Goal: Task Accomplishment & Management: Manage account settings

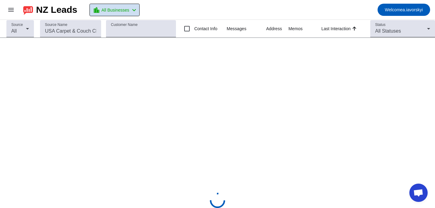
click at [136, 9] on mat-icon "chevron_left" at bounding box center [134, 9] width 7 height 7
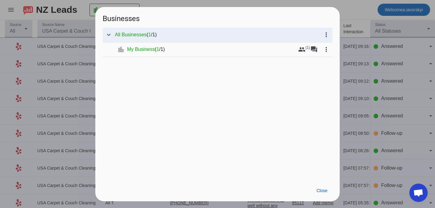
click at [346, 17] on div at bounding box center [217, 104] width 435 height 208
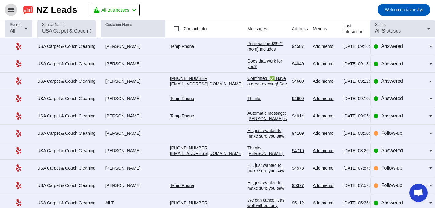
click at [14, 11] on mat-icon "menu" at bounding box center [10, 9] width 7 height 7
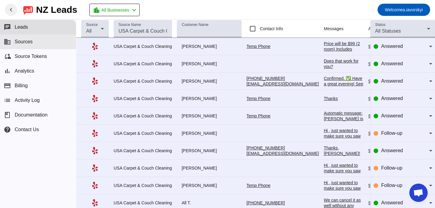
click at [39, 44] on button "business Sources" at bounding box center [38, 42] width 76 height 15
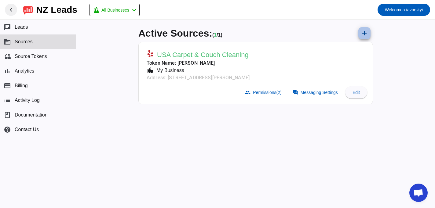
click at [363, 34] on mat-icon "add" at bounding box center [364, 33] width 7 height 7
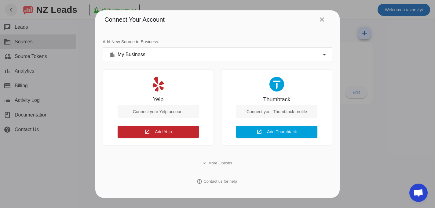
click at [286, 111] on div "Connect your Thumbtack profile" at bounding box center [276, 111] width 81 height 13
click at [279, 134] on span "Add Thumbtack" at bounding box center [282, 132] width 30 height 5
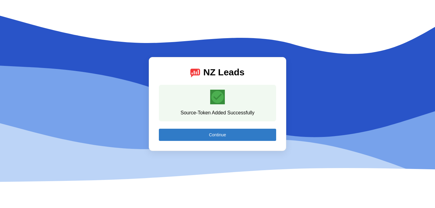
click at [225, 133] on span "Continue" at bounding box center [217, 135] width 17 height 5
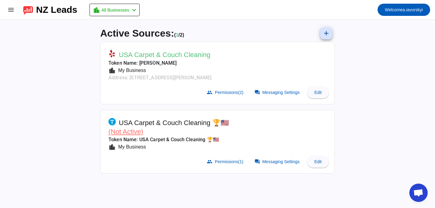
click at [126, 131] on span "(Not Active)" at bounding box center [126, 132] width 35 height 8
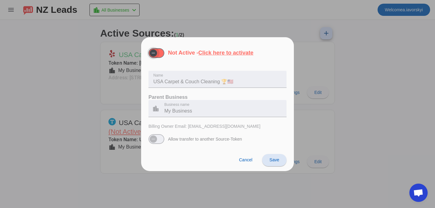
click at [163, 53] on span "button" at bounding box center [157, 53] width 16 height 10
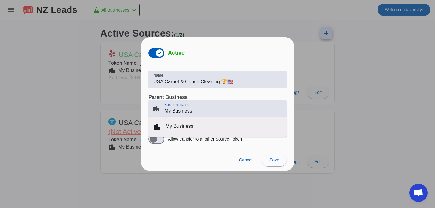
click at [183, 112] on input "My Business" at bounding box center [222, 111] width 117 height 7
drag, startPoint x: 199, startPoint y: 111, endPoint x: 162, endPoint y: 111, distance: 36.7
click at [162, 111] on div "location_city Business name My Business" at bounding box center [215, 108] width 133 height 17
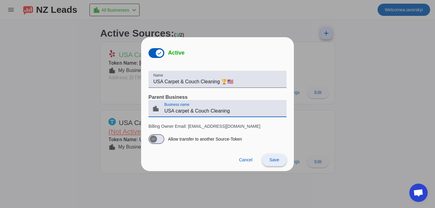
type input "USA carpet & Couch Cleaning"
click at [280, 164] on span at bounding box center [274, 160] width 24 height 15
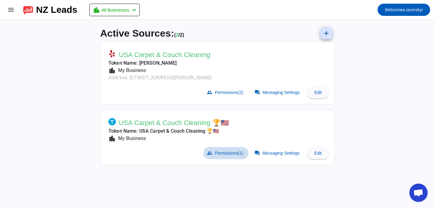
click at [219, 152] on span "Permissions (1)" at bounding box center [229, 153] width 28 height 5
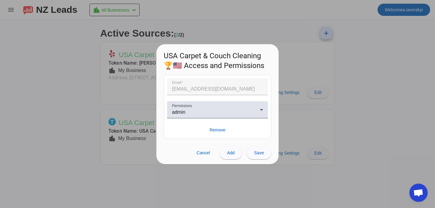
click at [314, 83] on div at bounding box center [217, 104] width 435 height 208
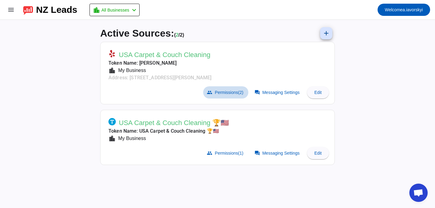
click at [235, 95] on span at bounding box center [225, 93] width 45 height 12
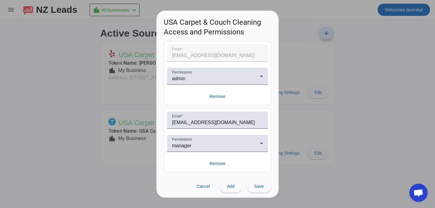
click at [374, 79] on div at bounding box center [217, 104] width 435 height 208
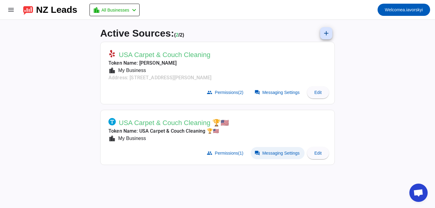
click at [276, 153] on span "Messaging Settings" at bounding box center [281, 153] width 37 height 5
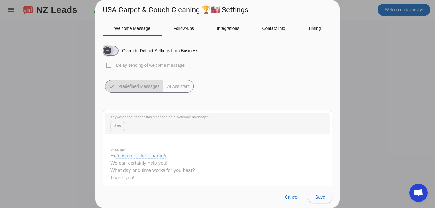
click at [114, 54] on span "button" at bounding box center [111, 51] width 16 height 10
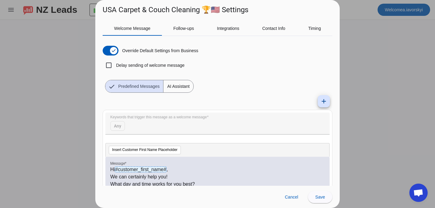
click at [188, 88] on span "AI Assistant" at bounding box center [179, 86] width 30 height 12
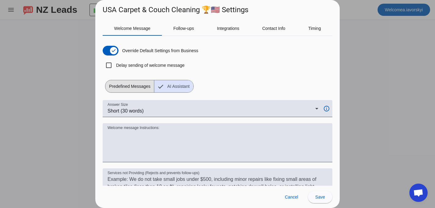
click at [136, 91] on span "Predefined Messages" at bounding box center [129, 86] width 49 height 12
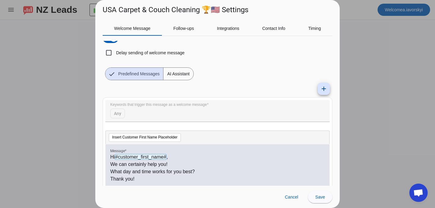
scroll to position [3, 0]
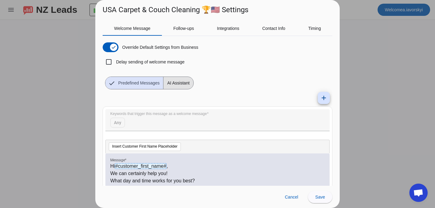
click at [185, 83] on span "AI Assistant" at bounding box center [179, 83] width 30 height 12
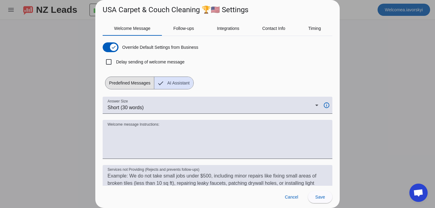
click at [140, 87] on span "Predefined Messages" at bounding box center [129, 83] width 49 height 12
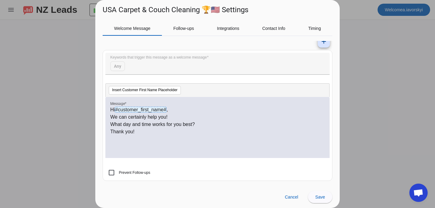
scroll to position [0, 0]
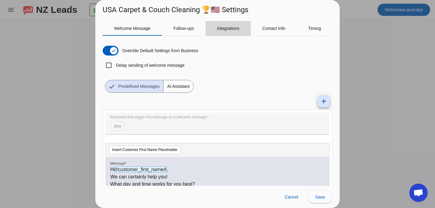
click at [230, 30] on span "Integrations" at bounding box center [228, 28] width 22 height 4
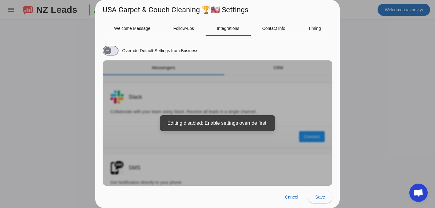
click at [247, 103] on div "Override Default Settings from Business Messengers CRM Slack Collaborate with y…" at bounding box center [218, 113] width 230 height 145
click at [109, 51] on icon "button" at bounding box center [107, 50] width 5 height 5
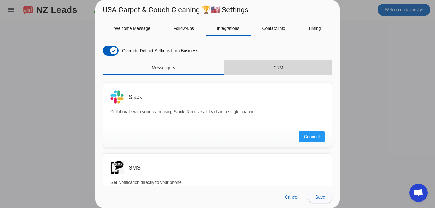
click at [266, 70] on div "CRM" at bounding box center [278, 68] width 108 height 15
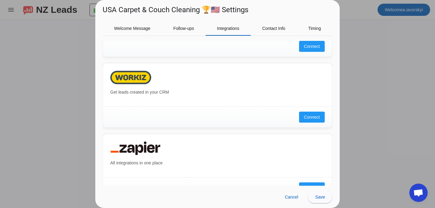
scroll to position [445, 0]
click at [314, 119] on span "Connect" at bounding box center [312, 117] width 16 height 6
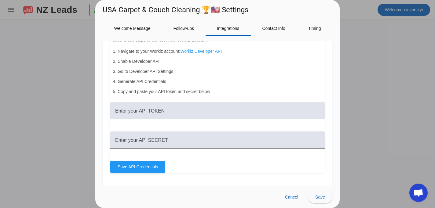
scroll to position [508, 0]
click at [282, 28] on span "Contact Info" at bounding box center [273, 28] width 23 height 4
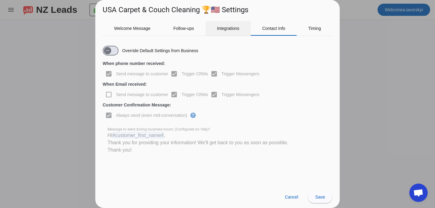
scroll to position [0, 0]
click at [130, 29] on span "Welcome Message" at bounding box center [132, 28] width 36 height 4
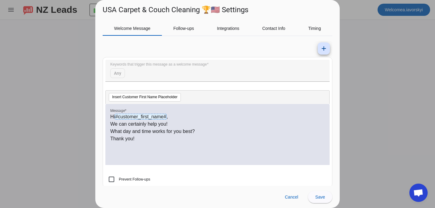
scroll to position [60, 0]
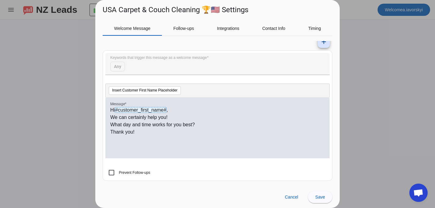
click at [134, 69] on mat-form-field "Keywords that trigger this message as a welcome message Any" at bounding box center [217, 67] width 224 height 28
click at [118, 68] on mat-form-field "Keywords that trigger this message as a welcome message Any" at bounding box center [217, 67] width 224 height 28
click at [139, 173] on label "Prevent Follow-ups" at bounding box center [134, 173] width 33 height 6
click at [118, 173] on input "Prevent Follow-ups" at bounding box center [111, 173] width 12 height 12
drag, startPoint x: 155, startPoint y: 173, endPoint x: 119, endPoint y: 172, distance: 35.5
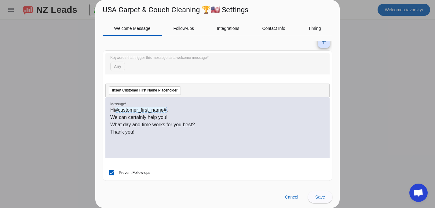
click at [119, 172] on mat-checkbox "Prevent Follow-ups" at bounding box center [217, 173] width 224 height 6
click at [119, 175] on div at bounding box center [119, 175] width 0 height 0
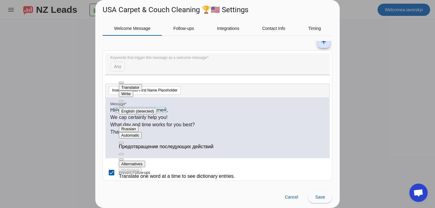
click at [124, 106] on button at bounding box center [121, 107] width 5 height 2
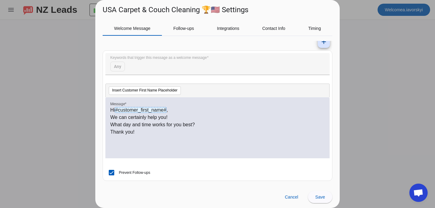
click at [123, 173] on label "Prevent Follow-ups" at bounding box center [134, 173] width 33 height 6
click at [118, 173] on input "Prevent Follow-ups" at bounding box center [111, 173] width 12 height 12
checkbox input "false"
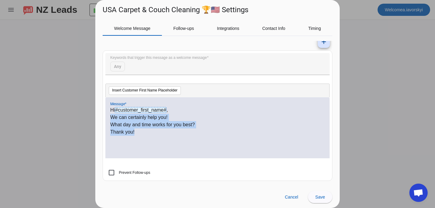
drag, startPoint x: 138, startPoint y: 132, endPoint x: 108, endPoint y: 117, distance: 33.2
click at [108, 117] on div "Hi #customer_first_name# , We can certainly help you! What day and time works f…" at bounding box center [217, 128] width 224 height 61
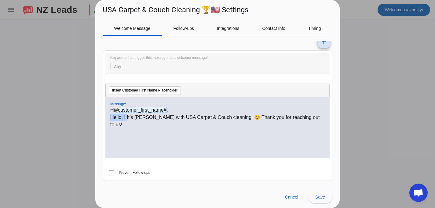
drag, startPoint x: 126, startPoint y: 118, endPoint x: 110, endPoint y: 117, distance: 16.2
click at [110, 117] on div "Hi #customer_first_name# , Hello, ! It’s [PERSON_NAME] with USA Carpet & Couch …" at bounding box center [217, 128] width 224 height 61
click at [135, 130] on div "Hi #customer_first_name# , It’s [PERSON_NAME] with USA Carpet & Couch cleaning.…" at bounding box center [217, 132] width 215 height 50
click at [115, 110] on p "Hi #customer_first_name# ," at bounding box center [217, 110] width 215 height 7
click at [298, 122] on div "Hello, #customer_first_name# , It’s [PERSON_NAME] with USA Carpet & Couch clean…" at bounding box center [217, 132] width 215 height 50
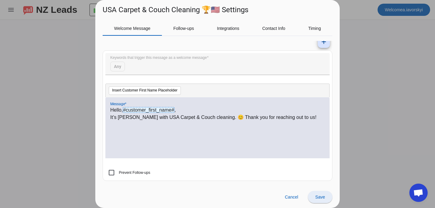
click at [323, 199] on span "Save" at bounding box center [320, 197] width 10 height 5
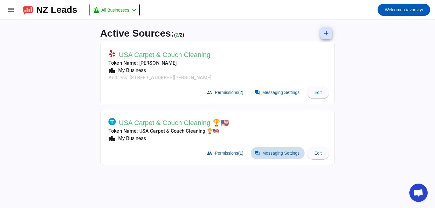
click at [267, 157] on span at bounding box center [278, 153] width 54 height 12
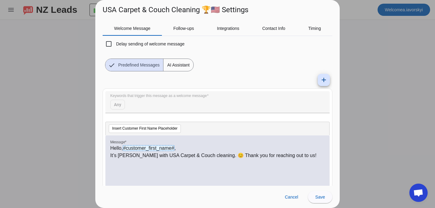
scroll to position [9, 0]
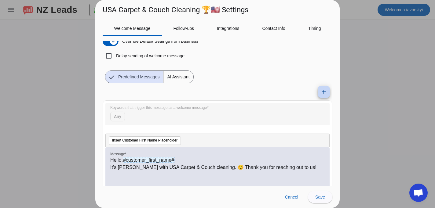
click at [320, 94] on mat-icon "add" at bounding box center [323, 91] width 7 height 7
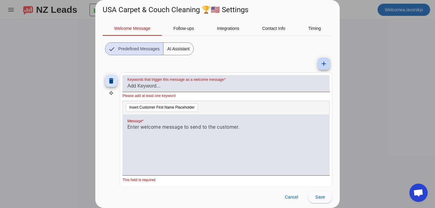
scroll to position [37, 0]
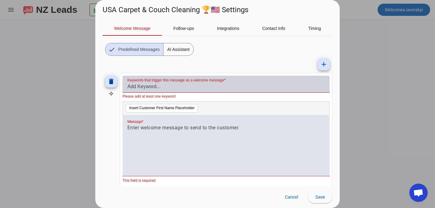
click at [164, 89] on input "Keywords that trigger this message as a welcome message" at bounding box center [225, 86] width 197 height 7
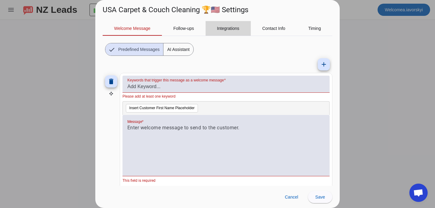
click at [234, 31] on span "Integrations" at bounding box center [228, 28] width 22 height 15
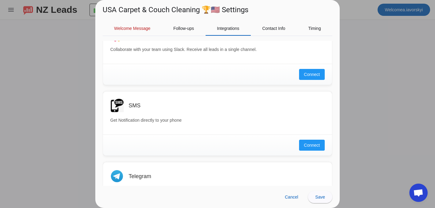
scroll to position [73, 0]
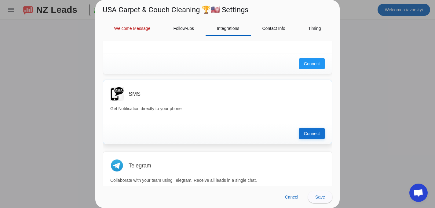
click at [316, 136] on span "Connect" at bounding box center [312, 134] width 16 height 6
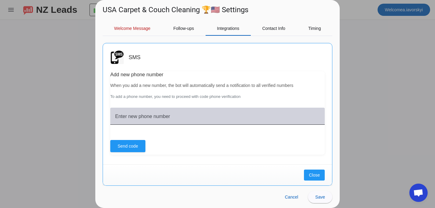
scroll to position [110, 0]
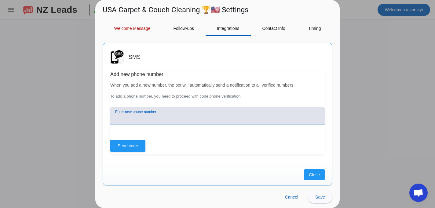
click at [169, 120] on input "Enter new phone number" at bounding box center [217, 118] width 205 height 7
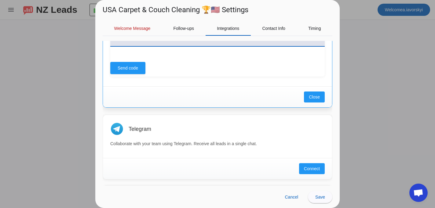
scroll to position [255, 0]
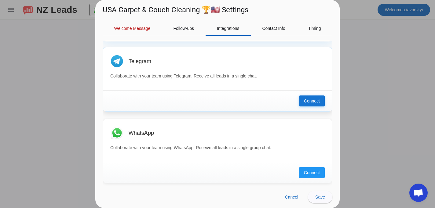
click at [311, 103] on span "Connect" at bounding box center [312, 101] width 16 height 6
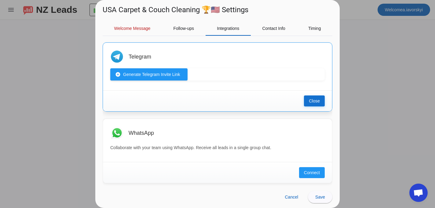
scroll to position [181, 0]
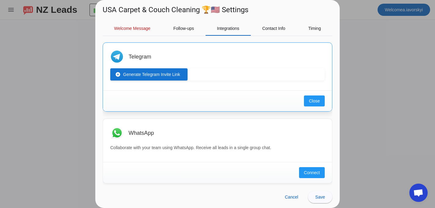
click at [158, 76] on span "Generate Telegram Invite Link" at bounding box center [151, 75] width 57 height 6
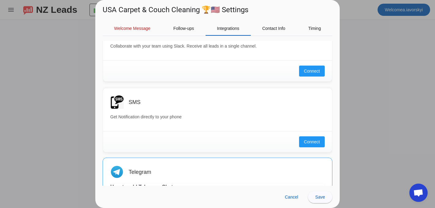
scroll to position [0, 0]
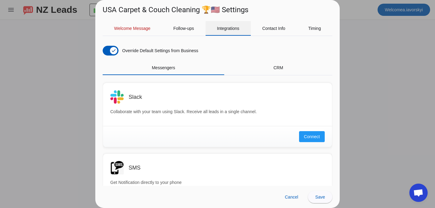
click at [226, 34] on span "Integrations" at bounding box center [228, 28] width 22 height 15
click at [141, 32] on span "Welcome Message" at bounding box center [132, 28] width 36 height 15
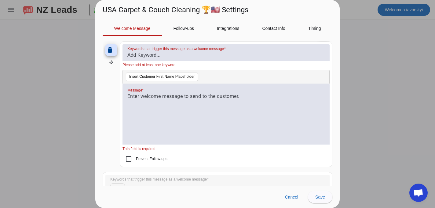
scroll to position [69, 0]
click at [162, 98] on p at bounding box center [225, 95] width 197 height 7
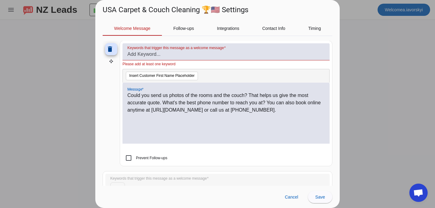
scroll to position [0, 0]
drag, startPoint x: 193, startPoint y: 95, endPoint x: 223, endPoint y: 95, distance: 30.0
click at [223, 95] on p "Could you send us photos of the rooms and the couch? That helps us give the mos…" at bounding box center [225, 103] width 197 height 22
click at [211, 97] on p "Could you send us photos of your the couch? That helps us give the most accurat…" at bounding box center [225, 103] width 197 height 22
drag, startPoint x: 204, startPoint y: 96, endPoint x: 216, endPoint y: 96, distance: 12.5
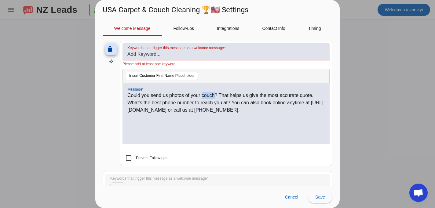
click at [216, 96] on p "Could you send us photos of your couch? That helps us give the most accurate qu…" at bounding box center [225, 103] width 197 height 22
click at [269, 118] on div "Could you send us photos of your furniture? That helps us give the most accurat…" at bounding box center [225, 117] width 197 height 50
drag, startPoint x: 127, startPoint y: 111, endPoint x: 200, endPoint y: 113, distance: 72.2
click at [200, 113] on p "Could you send us photos of your furniture? That helps us give the most accurat…" at bounding box center [225, 103] width 197 height 22
drag, startPoint x: 308, startPoint y: 117, endPoint x: 128, endPoint y: 109, distance: 180.5
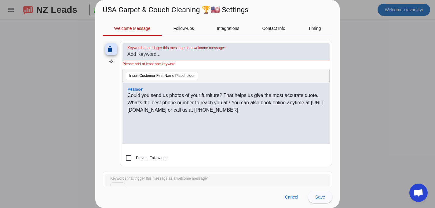
click at [128, 109] on p "Could you send us photos of your furniture? That helps us give the most accurat…" at bounding box center [225, 103] width 197 height 22
drag, startPoint x: 211, startPoint y: 110, endPoint x: 218, endPoint y: 110, distance: 7.0
click at [218, 110] on p "Could you send us photos of your furniture? That helps us give the most accurat…" at bounding box center [225, 103] width 197 height 22
drag, startPoint x: 209, startPoint y: 110, endPoint x: 241, endPoint y: 109, distance: 32.7
click at [241, 109] on p "Could you send us photos of your furniture? That helps us give the most accurat…" at bounding box center [225, 103] width 197 height 22
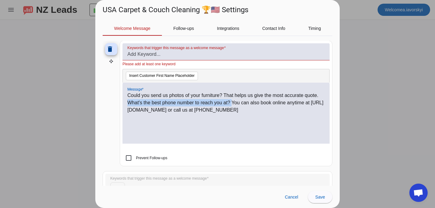
drag, startPoint x: 233, startPoint y: 103, endPoint x: 125, endPoint y: 105, distance: 107.6
click at [125, 105] on div "Could you send us photos of your furniture? That helps us give the most accurat…" at bounding box center [226, 113] width 207 height 61
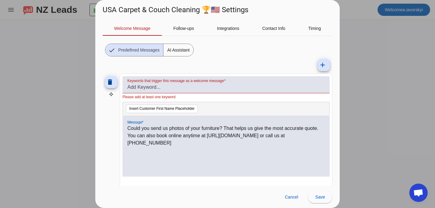
scroll to position [35, 0]
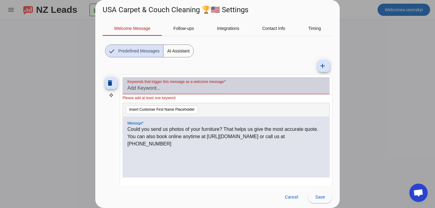
click at [207, 91] on input "Keywords that trigger this message as a welcome message" at bounding box center [225, 88] width 197 height 7
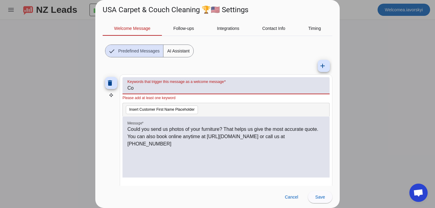
type input "C"
click at [278, 175] on div "Could you send us photos of your furniture? That helps us give the most accurat…" at bounding box center [225, 151] width 197 height 50
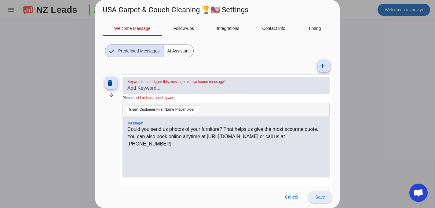
click at [317, 195] on span "Save" at bounding box center [320, 197] width 10 height 5
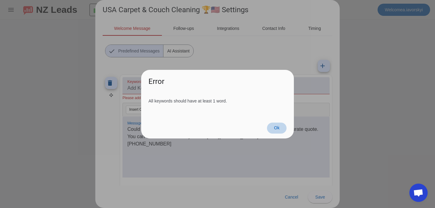
click at [276, 126] on span "Ok" at bounding box center [277, 128] width 6 height 5
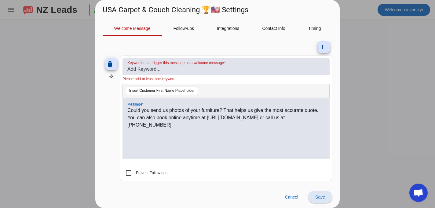
scroll to position [54, 0]
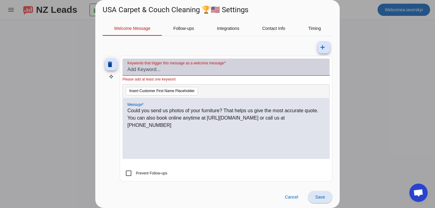
click at [146, 70] on input "Keywords that trigger this message as a welcome message" at bounding box center [225, 69] width 197 height 7
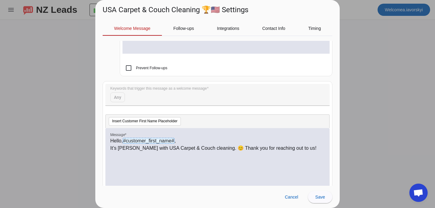
scroll to position [160, 0]
click at [298, 152] on div "Hello, #customer_first_name# , It’s [PERSON_NAME] with USA Carpet & Couch clean…" at bounding box center [217, 162] width 215 height 50
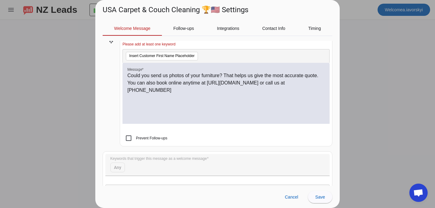
scroll to position [89, 0]
drag, startPoint x: 322, startPoint y: 85, endPoint x: 123, endPoint y: 77, distance: 198.5
click at [123, 77] on div "Could you send us photos of your furniture? That helps us give the most accurat…" at bounding box center [226, 94] width 207 height 61
copy p "Could you send us photos of your furniture? That helps us give the most accurat…"
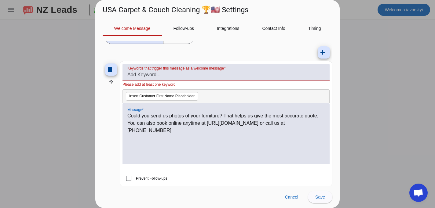
scroll to position [47, 0]
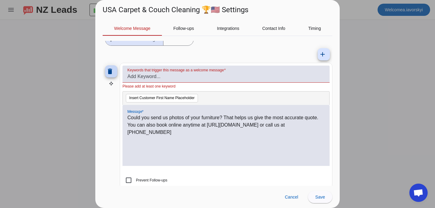
click at [105, 68] on span at bounding box center [111, 71] width 15 height 15
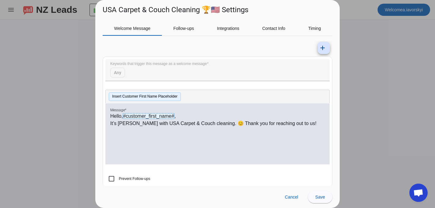
scroll to position [60, 0]
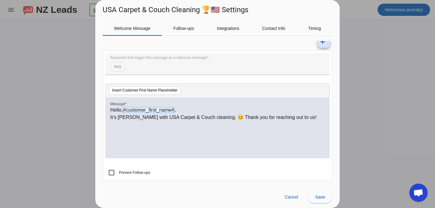
click at [298, 116] on p "It’s [PERSON_NAME] with USA Carpet & Couch cleaning. 😊 Thank you for reaching o…" at bounding box center [217, 117] width 215 height 7
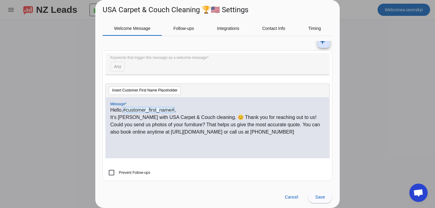
click at [285, 117] on p "It’s [PERSON_NAME] with USA Carpet & Couch cleaning. 😊 Thank you for reaching o…" at bounding box center [217, 125] width 215 height 22
click at [306, 125] on p "Could you send us photos of your furniture? That helps us give the most accurat…" at bounding box center [217, 128] width 215 height 15
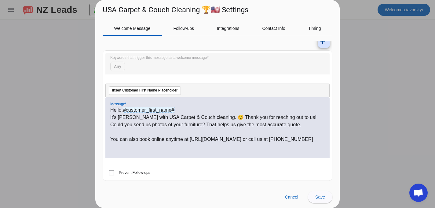
click at [111, 124] on p "Could you send us photos of your furniture? That helps us give the most accurat…" at bounding box center [217, 124] width 215 height 7
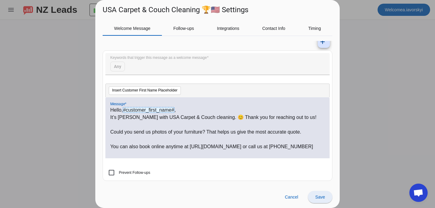
click at [326, 200] on span at bounding box center [320, 197] width 24 height 15
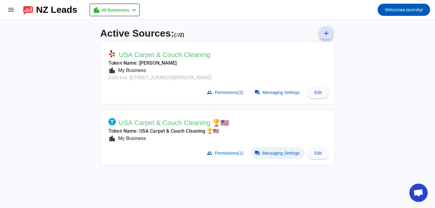
click at [267, 155] on span at bounding box center [278, 153] width 54 height 12
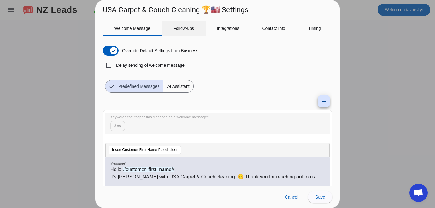
click at [180, 34] on span "Follow-ups" at bounding box center [183, 28] width 21 height 15
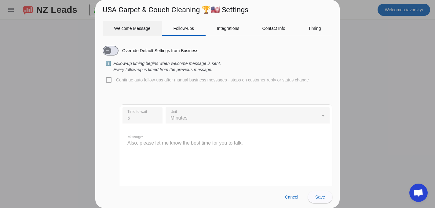
click at [147, 31] on span "Welcome Message" at bounding box center [132, 28] width 36 height 15
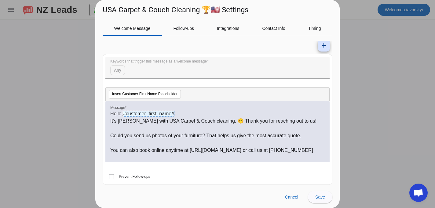
scroll to position [60, 0]
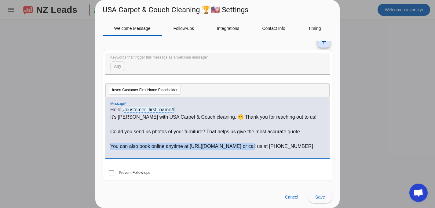
drag, startPoint x: 244, startPoint y: 146, endPoint x: 108, endPoint y: 147, distance: 136.0
click at [108, 147] on div "Hello, #customer_first_name# , It’s [PERSON_NAME] with USA Carpet & Couch clean…" at bounding box center [217, 127] width 224 height 61
copy p "You can also book online anytime at [URL][DOMAIN_NAME]"
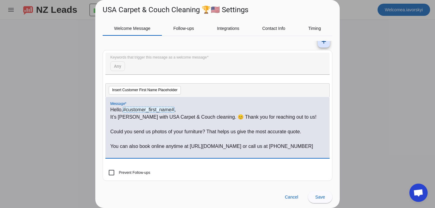
click at [385, 61] on div at bounding box center [217, 104] width 435 height 208
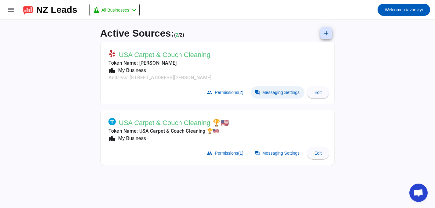
click at [272, 92] on span "Messaging Settings" at bounding box center [281, 92] width 37 height 5
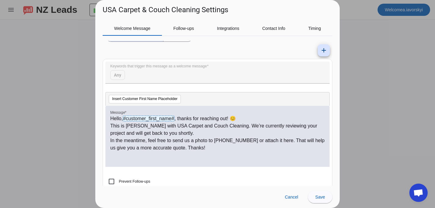
scroll to position [75, 0]
click at [226, 146] on p "In the meantime, feel free to send us a photo to [PHONE_NUMBER] or attach it he…" at bounding box center [217, 144] width 215 height 15
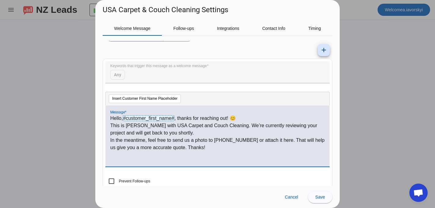
scroll to position [0, 0]
click at [227, 140] on p "In the meantime, feel free to send us a photo to [PHONE_NUMBER] or attach it he…" at bounding box center [217, 144] width 215 height 15
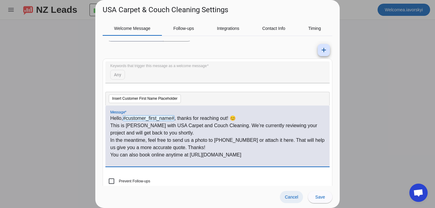
click at [293, 196] on span "Cancel" at bounding box center [291, 197] width 13 height 5
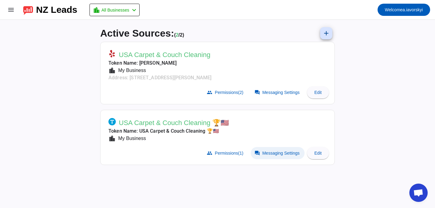
click at [278, 156] on span at bounding box center [278, 153] width 54 height 12
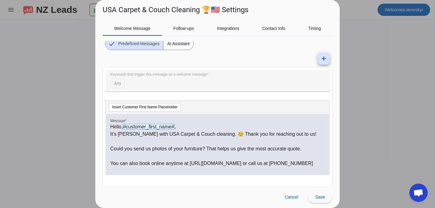
scroll to position [43, 0]
click at [310, 149] on p "Could you send us photos of your furniture? That helps us give the most accurat…" at bounding box center [217, 148] width 215 height 7
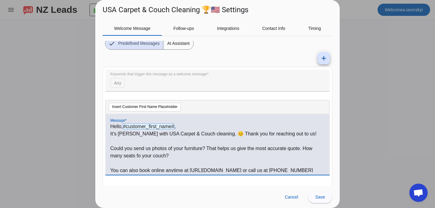
scroll to position [2, 0]
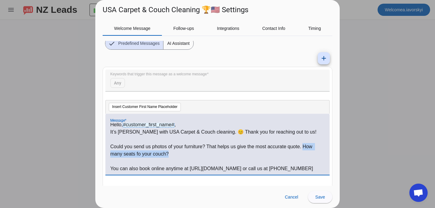
drag, startPoint x: 305, startPoint y: 146, endPoint x: 308, endPoint y: 153, distance: 7.1
click at [308, 153] on p "Could you send us photos of your furniture? That helps us give the most accurat…" at bounding box center [217, 150] width 215 height 15
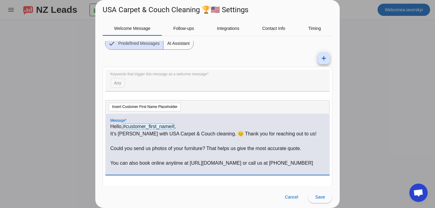
scroll to position [60, 0]
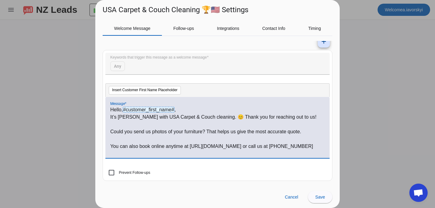
click at [309, 145] on p "You can also book online anytime at [URL][DOMAIN_NAME] or call us at [PHONE_NUM…" at bounding box center [217, 146] width 215 height 7
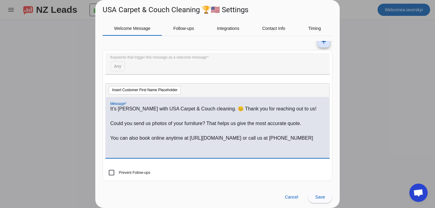
scroll to position [9, 0]
drag, startPoint x: 249, startPoint y: 153, endPoint x: 110, endPoint y: 148, distance: 139.2
click at [110, 148] on div "Hello, #customer_first_name# , It’s [PERSON_NAME] with USA Carpet & Couch clean…" at bounding box center [217, 127] width 224 height 61
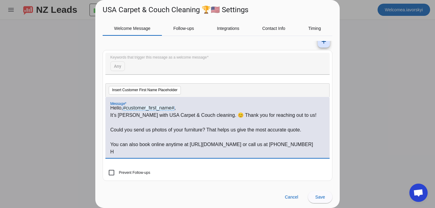
scroll to position [2, 0]
click at [112, 153] on p "How many seats of your couch?" at bounding box center [217, 152] width 215 height 7
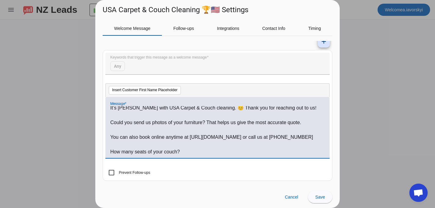
click at [199, 155] on p "How many seats of your couch?" at bounding box center [217, 152] width 215 height 7
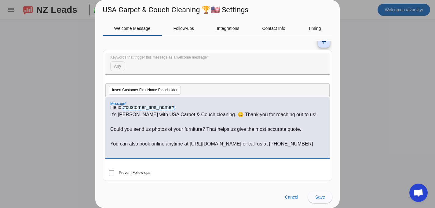
drag, startPoint x: 196, startPoint y: 153, endPoint x: 102, endPoint y: 108, distance: 104.0
click at [102, 108] on div "Welcome Message Follow-ups Integrations Contact Info Timing Override Default Se…" at bounding box center [217, 100] width 245 height 171
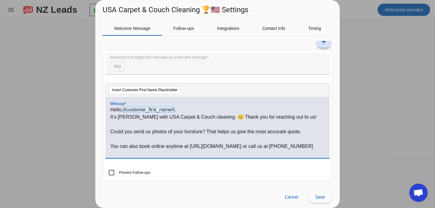
copy div "Hello, #customer_first_name# , It’s [PERSON_NAME] with USA Carpet & Couch clean…"
click at [120, 117] on p "It’s [PERSON_NAME] with USA Carpet & Couch cleaning. 😊 Thank you for reaching o…" at bounding box center [217, 117] width 215 height 7
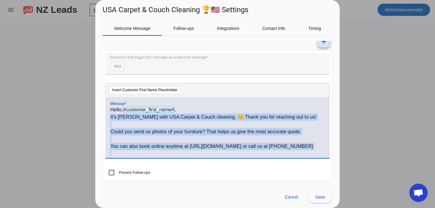
scroll to position [9, 0]
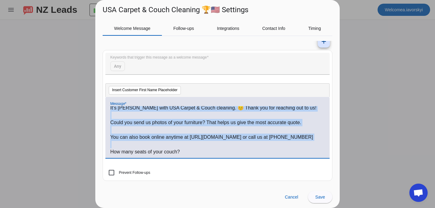
drag, startPoint x: 110, startPoint y: 117, endPoint x: 179, endPoint y: 163, distance: 83.0
click at [179, 163] on div "Message * Hello, #customer_first_name# , It’s [PERSON_NAME] with USA Carpet & C…" at bounding box center [217, 131] width 224 height 68
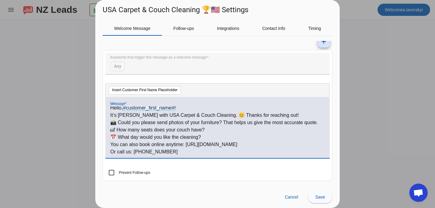
click at [111, 116] on p "It’s [PERSON_NAME] with USA Carpet & Couch Cleaning. 😊 Thanks for reaching out!" at bounding box center [217, 115] width 215 height 7
click at [111, 123] on p "📸 Could you please send photos of your furniture? That helps us give the most a…" at bounding box center [217, 122] width 215 height 7
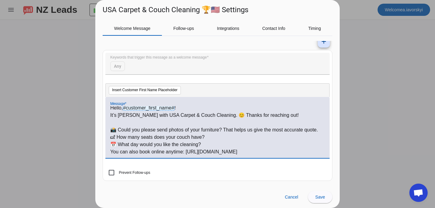
click at [112, 145] on p "📅 What day would you like the cleaning?" at bounding box center [217, 144] width 215 height 7
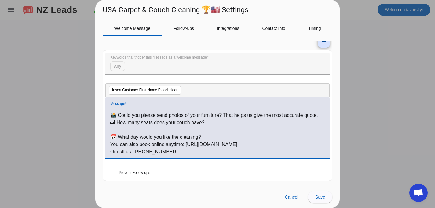
click at [112, 146] on p "You can also book online anytime: [URL][DOMAIN_NAME]" at bounding box center [217, 144] width 215 height 7
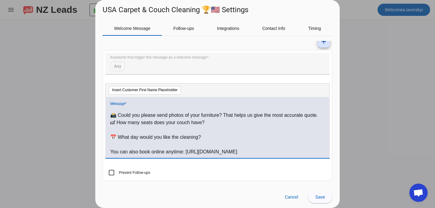
scroll to position [31, 0]
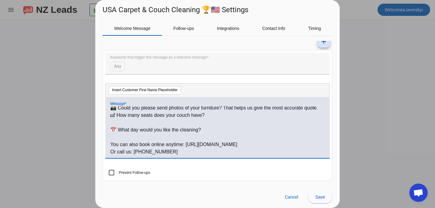
click at [216, 146] on p "You can also book online anytime: [URL][DOMAIN_NAME]" at bounding box center [217, 144] width 215 height 7
click at [113, 152] on p "Or call us: [PHONE_NUMBER]" at bounding box center [217, 152] width 215 height 7
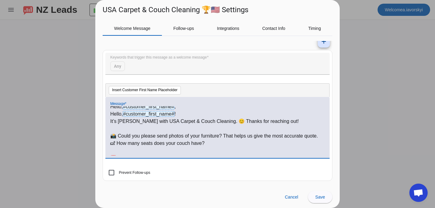
scroll to position [3, 0]
click at [110, 142] on div "Hello, #customer_first_name# , Hello, #customer_first_name# ! It’s [PERSON_NAME…" at bounding box center [217, 127] width 224 height 61
click at [112, 144] on p "🛋 How many seats does your couch have?" at bounding box center [217, 143] width 215 height 7
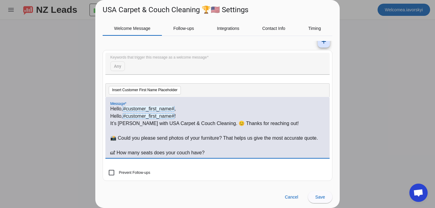
scroll to position [0, 0]
drag, startPoint x: 178, startPoint y: 111, endPoint x: 109, endPoint y: 112, distance: 69.4
click at [109, 112] on div "Hello, #customer_first_name# , Hello, #customer_first_name# ! It’s [PERSON_NAME…" at bounding box center [217, 127] width 224 height 61
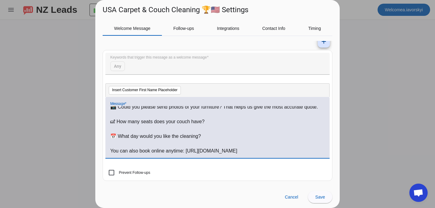
scroll to position [24, 0]
drag, startPoint x: 207, startPoint y: 123, endPoint x: 112, endPoint y: 125, distance: 95.4
click at [112, 125] on p "🛋 How many seats does your couch have?" at bounding box center [217, 122] width 215 height 7
copy p "🛋 How many seats does your couch have?"
click at [228, 115] on p at bounding box center [217, 114] width 215 height 7
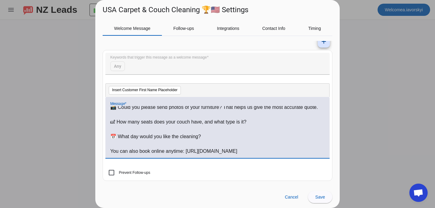
scroll to position [0, 0]
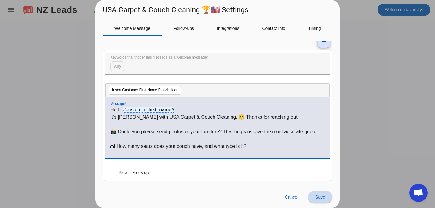
click at [323, 194] on span at bounding box center [320, 197] width 24 height 15
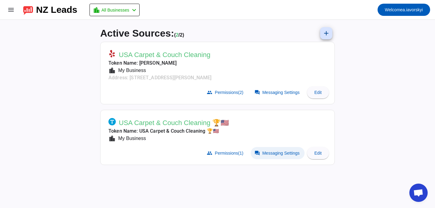
click at [271, 155] on span "Messaging Settings" at bounding box center [281, 153] width 37 height 5
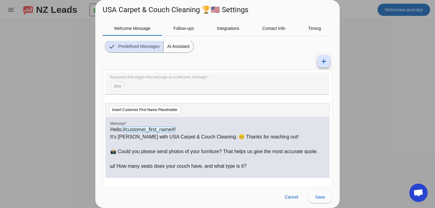
scroll to position [31, 0]
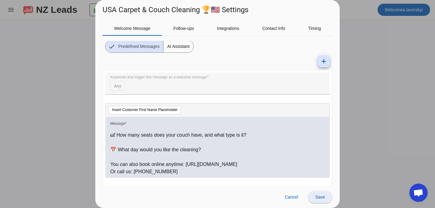
click at [323, 197] on span "Save" at bounding box center [320, 197] width 10 height 5
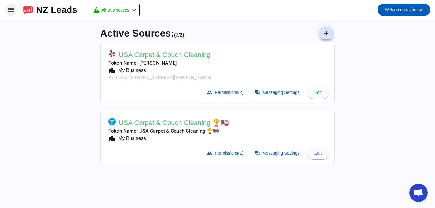
click at [10, 12] on mat-icon "menu" at bounding box center [10, 9] width 7 height 7
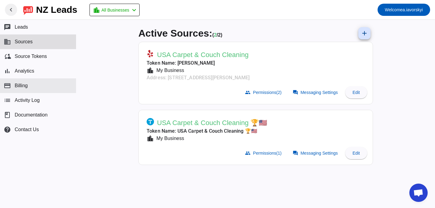
click at [33, 83] on button "payment Billing" at bounding box center [38, 86] width 76 height 15
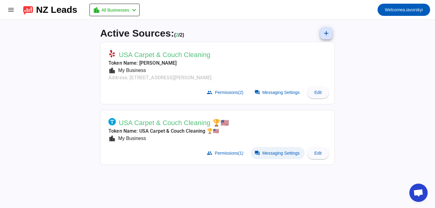
click at [277, 157] on span at bounding box center [278, 153] width 54 height 12
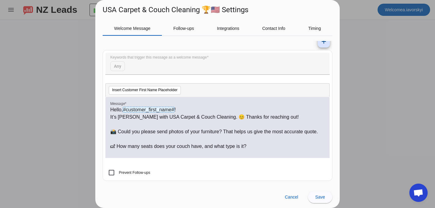
click at [384, 94] on div at bounding box center [217, 104] width 435 height 208
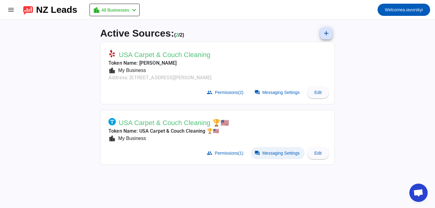
click at [281, 153] on span "Messaging Settings" at bounding box center [281, 153] width 37 height 5
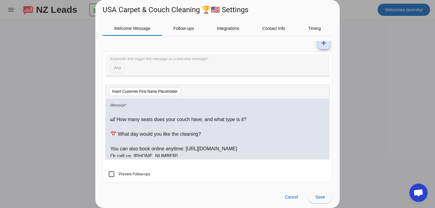
scroll to position [30, 0]
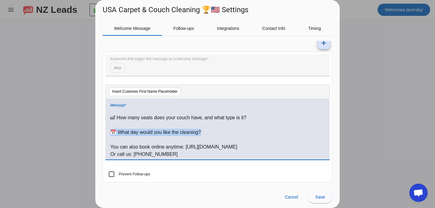
drag, startPoint x: 204, startPoint y: 132, endPoint x: 109, endPoint y: 130, distance: 95.7
click at [109, 130] on div "Hello, #customer_first_name# ! It’s Tim with USA Carpet & Couch Cleaning. 😊 Tha…" at bounding box center [217, 129] width 224 height 61
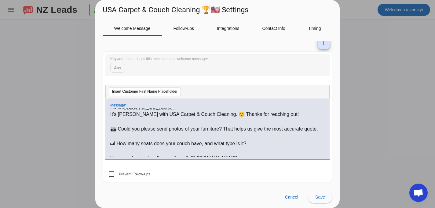
scroll to position [2, 0]
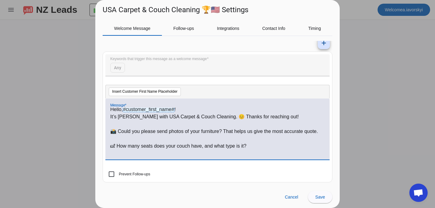
click at [110, 146] on p "🛋 How many seats does your couch have, and what type is it?" at bounding box center [217, 146] width 215 height 7
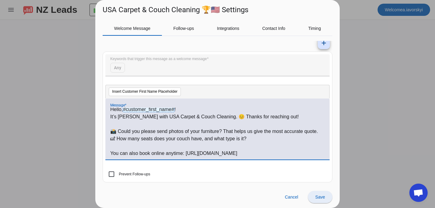
click at [323, 200] on span at bounding box center [320, 197] width 24 height 15
